Goal: Find specific page/section: Find specific page/section

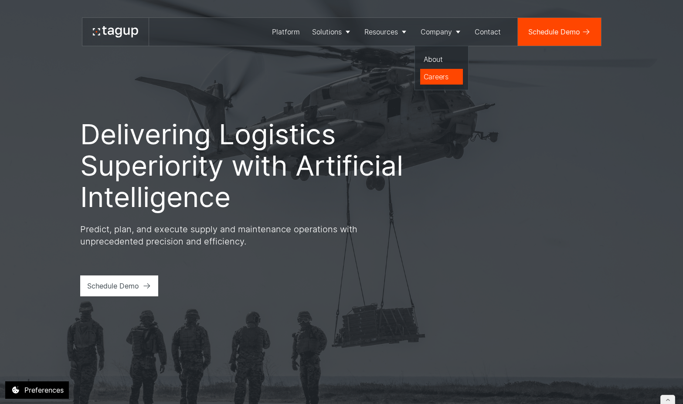
click at [444, 84] on link "Careers" at bounding box center [441, 77] width 43 height 16
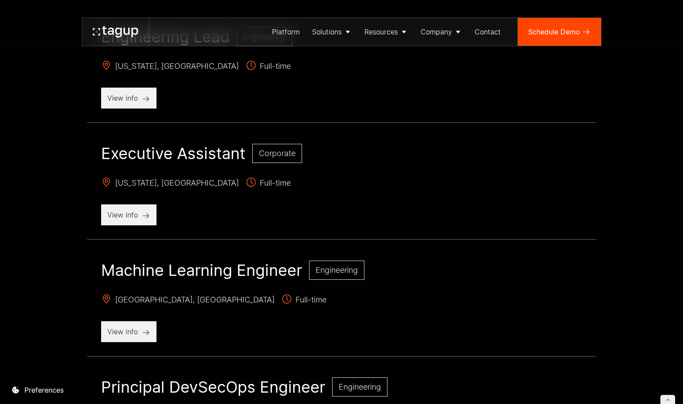
scroll to position [426, 0]
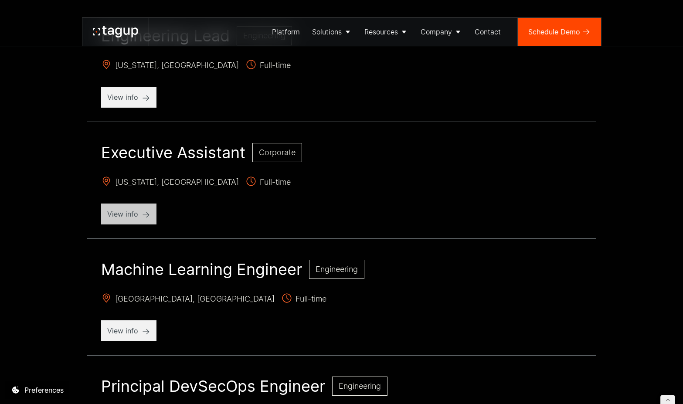
click at [131, 213] on p "View info" at bounding box center [128, 214] width 43 height 10
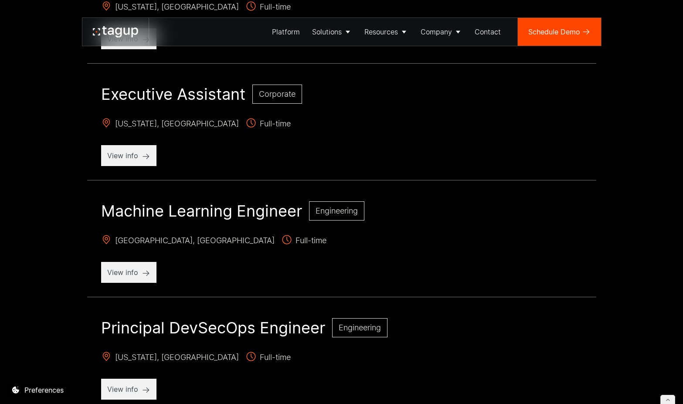
scroll to position [484, 0]
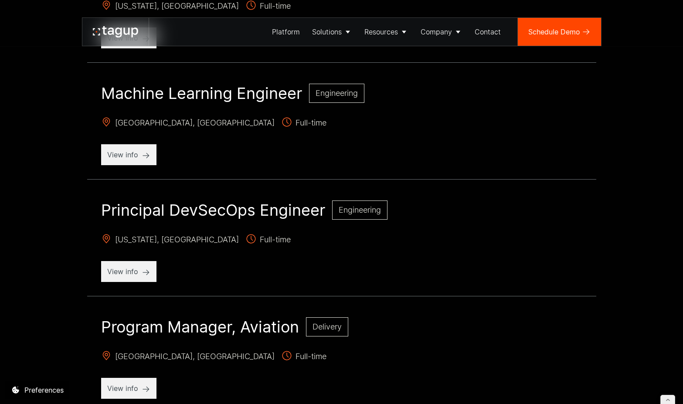
scroll to position [603, 0]
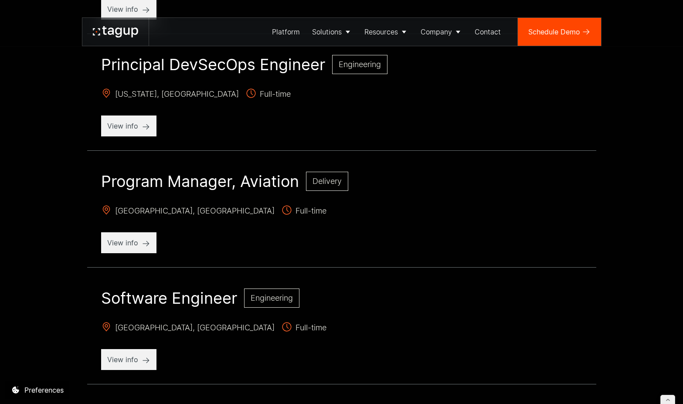
click at [259, 184] on h2 "Program Manager, Aviation" at bounding box center [200, 181] width 198 height 19
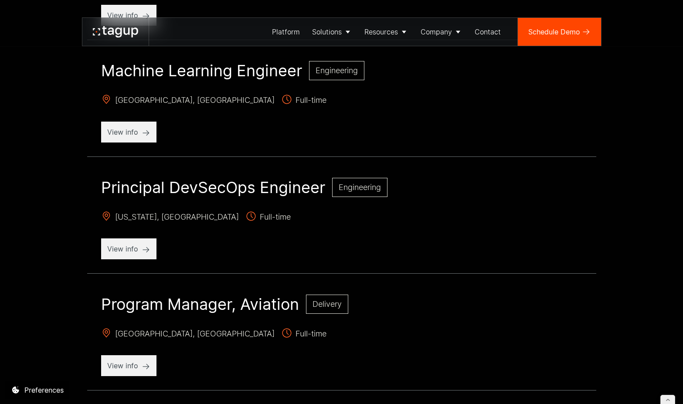
scroll to position [626, 0]
